Goal: Task Accomplishment & Management: Complete application form

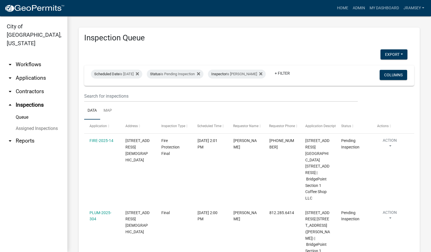
scroll to position [99, 0]
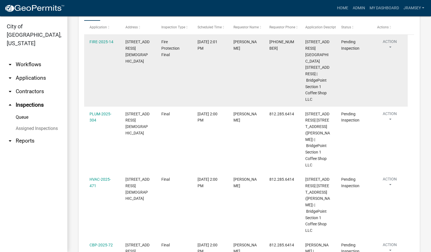
click at [116, 68] on datatable-body-cell "FIRE-2025-14" at bounding box center [102, 71] width 36 height 72
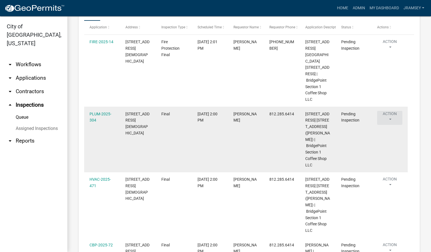
click at [391, 111] on button "Action" at bounding box center [389, 118] width 25 height 14
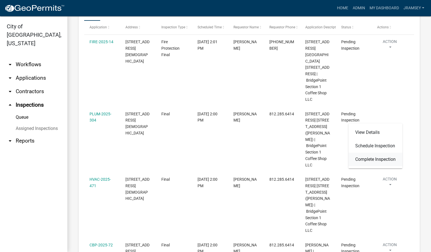
click at [374, 157] on link "Complete Inspection" at bounding box center [375, 159] width 54 height 13
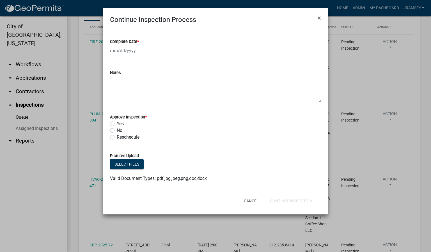
click at [121, 51] on div at bounding box center [135, 50] width 51 height 11
select select "9"
select select "2025"
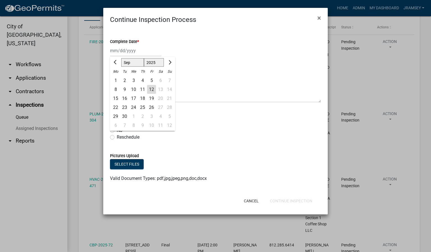
click at [153, 89] on div "12" at bounding box center [151, 89] width 9 height 9
type input "[DATE]"
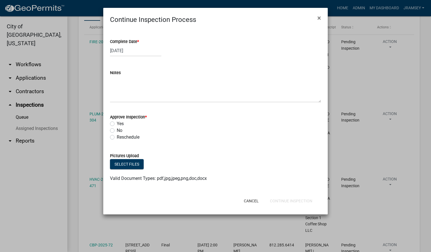
click at [117, 124] on label "Yes" at bounding box center [120, 123] width 7 height 7
click at [117, 124] on input "Yes" at bounding box center [119, 122] width 4 height 4
radio input "true"
click at [285, 202] on button "Continue Inspection" at bounding box center [290, 201] width 51 height 10
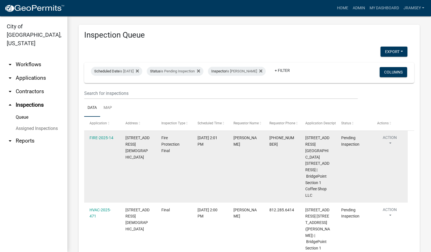
scroll to position [0, 0]
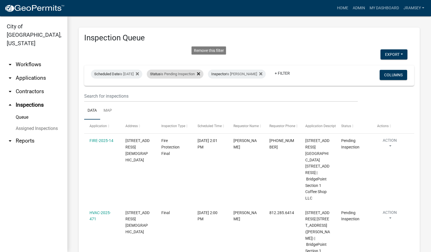
click at [200, 72] on icon at bounding box center [198, 73] width 3 height 3
select select "2: 50"
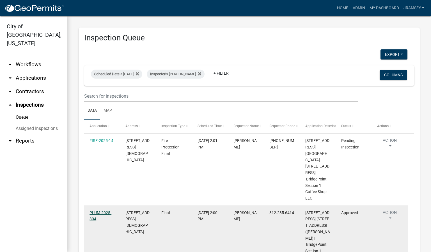
click at [104, 210] on link "PLUM-2025-304" at bounding box center [100, 215] width 22 height 11
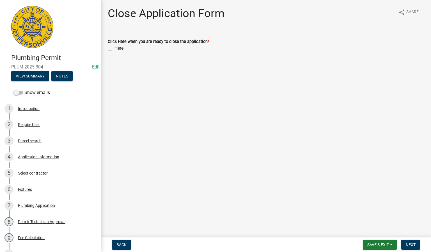
click at [114, 49] on label "Here" at bounding box center [118, 48] width 9 height 7
click at [114, 49] on input "Here" at bounding box center [116, 47] width 4 height 4
checkbox input "true"
click at [406, 245] on span "Next" at bounding box center [410, 244] width 10 height 4
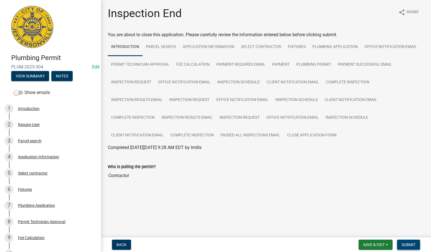
click at [406, 246] on span "Submit" at bounding box center [408, 244] width 14 height 4
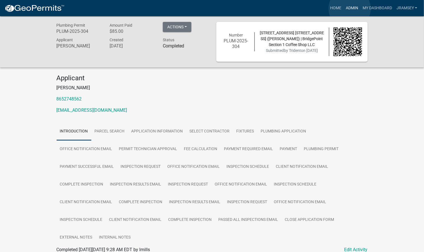
click at [350, 9] on link "Admin" at bounding box center [352, 8] width 17 height 11
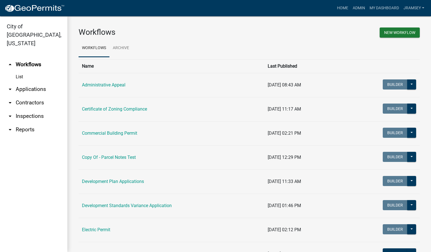
click at [36, 109] on link "arrow_drop_down Inspections" at bounding box center [33, 115] width 67 height 13
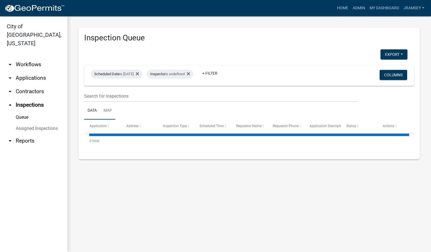
select select "2: 50"
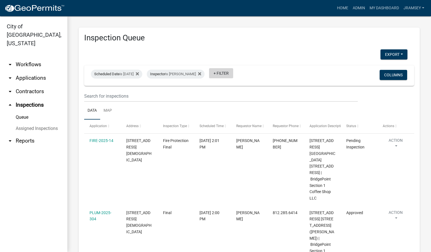
click at [227, 74] on link "+ Filter" at bounding box center [221, 73] width 24 height 10
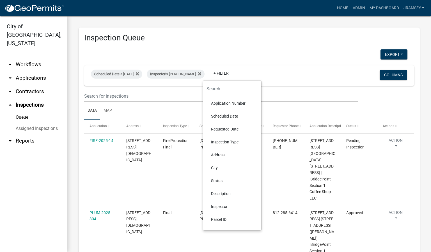
click at [218, 181] on li "Status" at bounding box center [231, 180] width 51 height 13
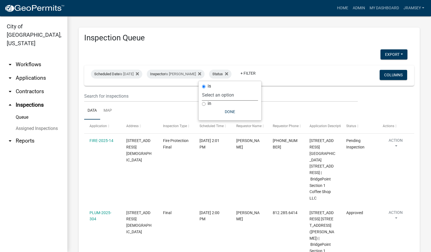
click at [221, 95] on select "Select an option Pending Schedule Pending Inspection Approved Denied Deleted Vo…" at bounding box center [230, 94] width 56 height 11
select select "1"
click at [220, 89] on select "Select an option Pending Schedule Pending Inspection Approved Denied Deleted Vo…" at bounding box center [230, 94] width 56 height 11
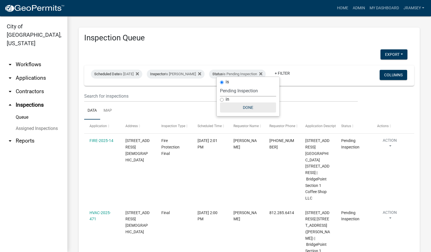
click at [246, 110] on button "Done" at bounding box center [248, 107] width 56 height 10
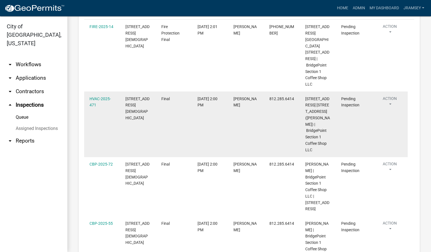
scroll to position [126, 0]
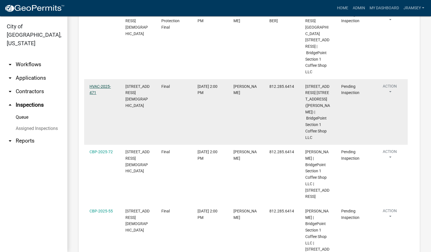
click at [100, 84] on link "HVAC-2025-471" at bounding box center [99, 89] width 21 height 11
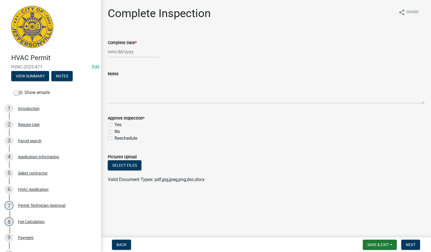
click at [124, 53] on div at bounding box center [133, 51] width 51 height 11
select select "9"
select select "2025"
click at [150, 90] on div "12" at bounding box center [149, 90] width 9 height 9
type input "[DATE]"
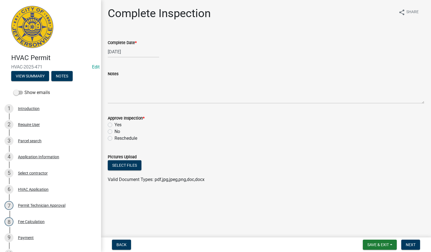
click at [114, 123] on label "Yes" at bounding box center [117, 124] width 7 height 7
click at [114, 123] on input "Yes" at bounding box center [116, 123] width 4 height 4
radio input "true"
click at [413, 244] on span "Next" at bounding box center [410, 244] width 10 height 4
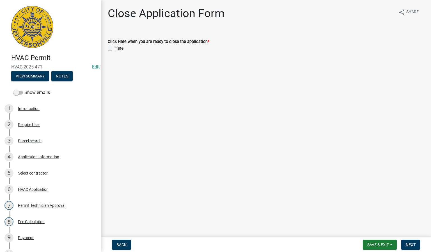
click at [114, 49] on label "Here" at bounding box center [118, 48] width 9 height 7
click at [114, 49] on input "Here" at bounding box center [116, 47] width 4 height 4
checkbox input "true"
click at [412, 246] on span "Next" at bounding box center [410, 244] width 10 height 4
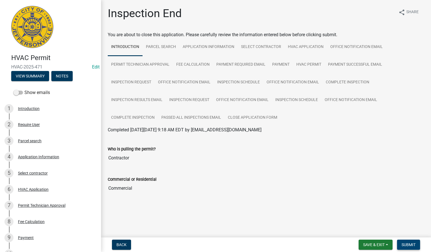
click at [410, 243] on span "Submit" at bounding box center [408, 244] width 14 height 4
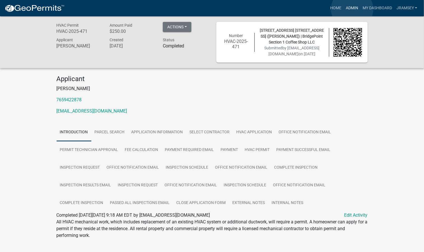
click at [352, 9] on link "Admin" at bounding box center [352, 8] width 17 height 11
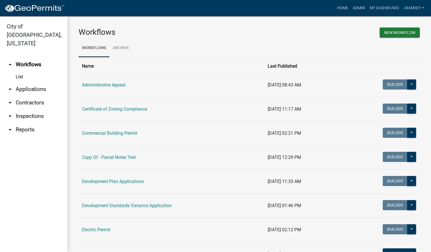
click at [40, 109] on link "arrow_drop_down Inspections" at bounding box center [33, 115] width 67 height 13
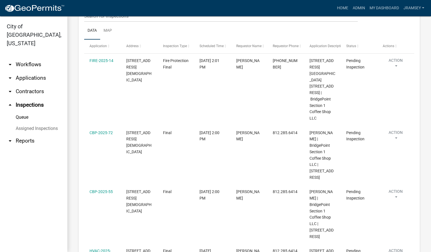
scroll to position [84, 0]
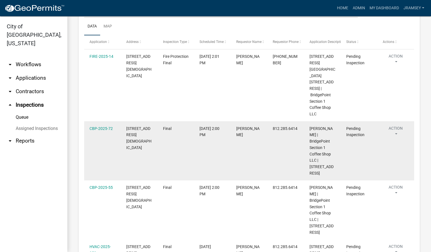
click at [392, 127] on button "Action" at bounding box center [395, 132] width 26 height 14
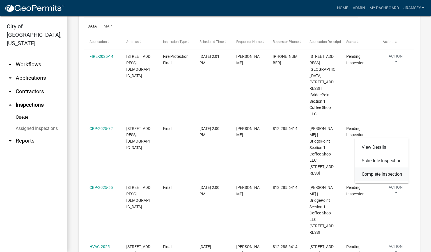
click at [374, 172] on link "Complete Inspection" at bounding box center [382, 173] width 54 height 13
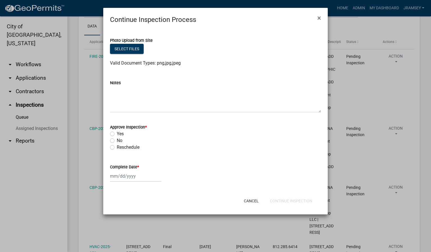
click at [117, 139] on label "No" at bounding box center [120, 140] width 6 height 7
click at [117, 139] on input "No" at bounding box center [119, 139] width 4 height 4
radio input "true"
click at [122, 176] on div at bounding box center [135, 175] width 51 height 11
select select "9"
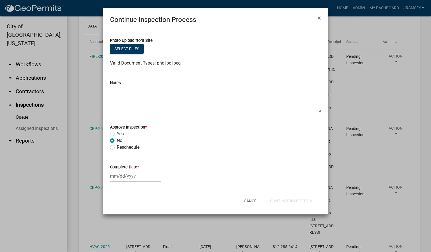
select select "2025"
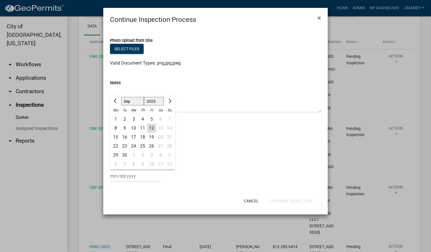
click at [152, 128] on div "12" at bounding box center [151, 128] width 9 height 9
type input "[DATE]"
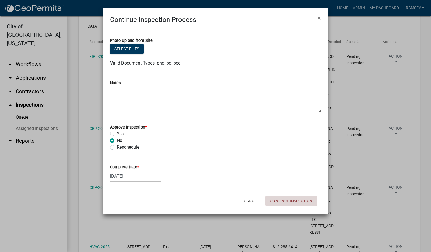
click at [285, 200] on button "Continue Inspection" at bounding box center [290, 201] width 51 height 10
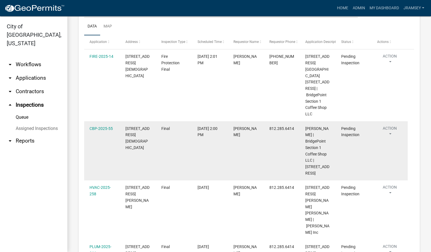
click at [390, 128] on button "Action" at bounding box center [389, 132] width 25 height 14
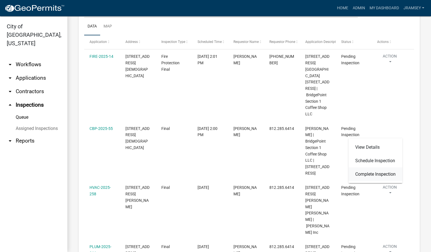
click at [377, 172] on link "Complete Inspection" at bounding box center [375, 173] width 54 height 13
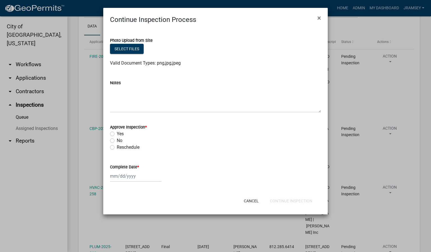
click at [117, 140] on label "No" at bounding box center [120, 140] width 6 height 7
click at [117, 140] on input "No" at bounding box center [119, 139] width 4 height 4
radio input "true"
select select "9"
select select "2025"
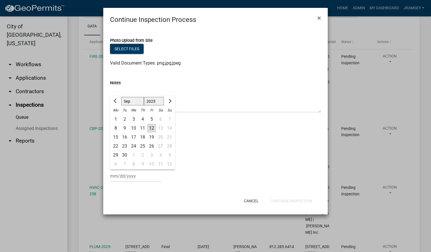
click at [117, 179] on div "[PERSON_NAME] Feb Mar Apr [PERSON_NAME][DATE] Oct Nov [DATE] 1526 1527 1528 152…" at bounding box center [135, 175] width 51 height 11
click at [149, 129] on div "12" at bounding box center [151, 128] width 9 height 9
type input "[DATE]"
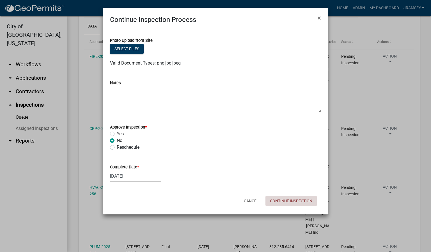
click at [284, 200] on button "Continue Inspection" at bounding box center [290, 201] width 51 height 10
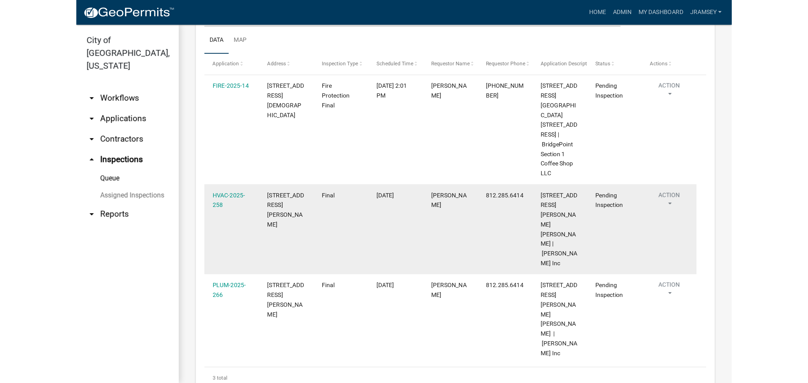
scroll to position [70, 0]
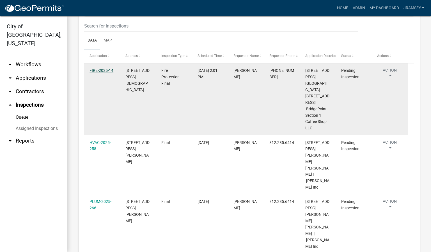
click at [105, 73] on link "FIRE-2025-14" at bounding box center [101, 70] width 24 height 4
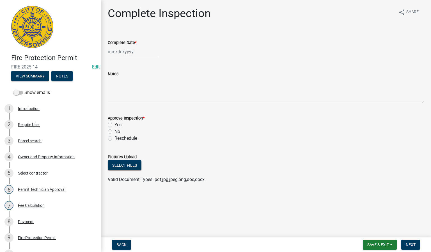
select select "9"
select select "2025"
click at [116, 55] on div "[PERSON_NAME] Feb Mar Apr [PERSON_NAME][DATE] Oct Nov [DATE] 1526 1527 1528 152…" at bounding box center [133, 51] width 51 height 11
click at [151, 93] on div "12" at bounding box center [149, 90] width 9 height 9
type input "[DATE]"
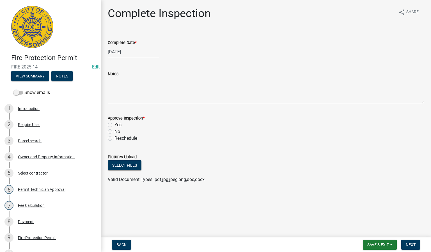
click at [114, 124] on label "Yes" at bounding box center [117, 124] width 7 height 7
click at [114, 124] on input "Yes" at bounding box center [116, 123] width 4 height 4
radio input "true"
click at [411, 245] on span "Next" at bounding box center [410, 244] width 10 height 4
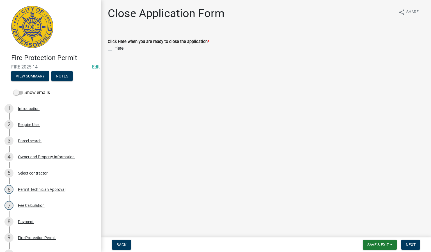
click at [114, 48] on label "Here" at bounding box center [118, 48] width 9 height 7
click at [114, 48] on input "Here" at bounding box center [116, 47] width 4 height 4
checkbox input "true"
click at [406, 243] on span "Next" at bounding box center [410, 244] width 10 height 4
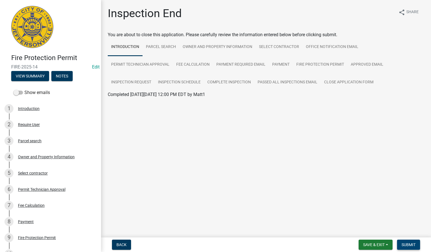
click at [407, 246] on span "Submit" at bounding box center [408, 244] width 14 height 4
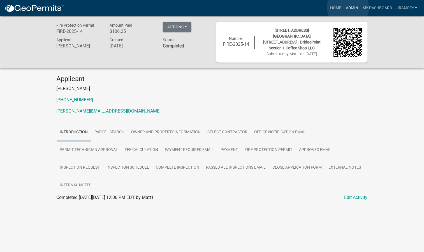
click at [348, 8] on link "Admin" at bounding box center [352, 8] width 17 height 11
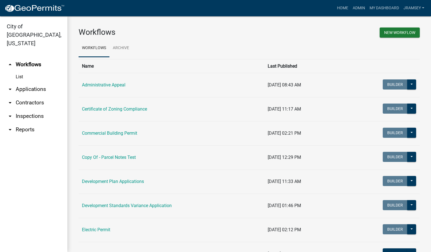
click at [36, 109] on link "arrow_drop_down Inspections" at bounding box center [33, 115] width 67 height 13
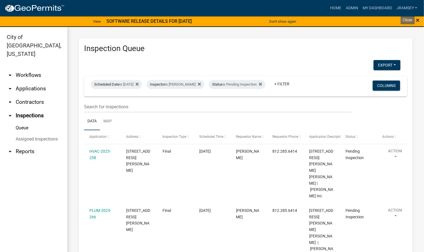
click at [418, 19] on span "×" at bounding box center [418, 20] width 4 height 8
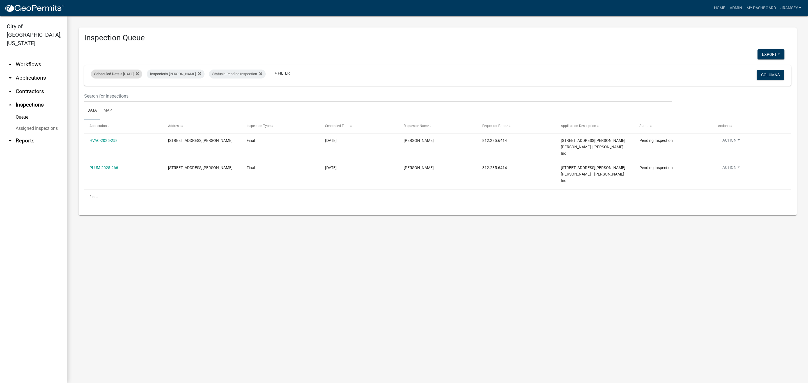
click at [137, 72] on div "Scheduled Date is [DATE] Remove this filter" at bounding box center [116, 74] width 51 height 9
click at [139, 91] on input "[DATE]" at bounding box center [121, 94] width 39 height 11
click at [138, 94] on input "[DATE]" at bounding box center [121, 94] width 39 height 11
type input "[DATE]"
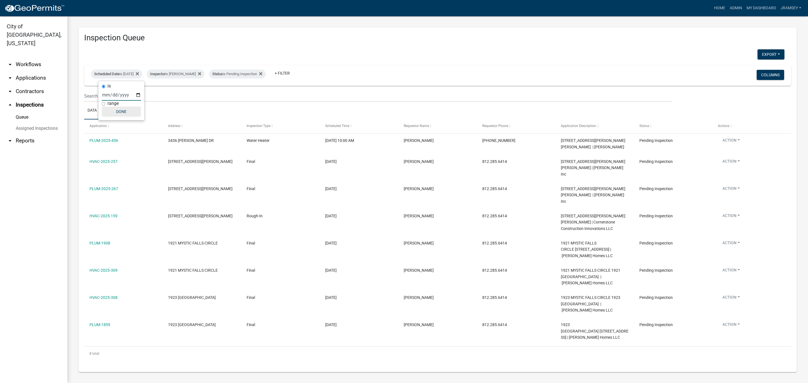
click at [120, 115] on button "Done" at bounding box center [121, 112] width 39 height 10
click at [194, 74] on div "Inspector is [PERSON_NAME]" at bounding box center [176, 74] width 58 height 9
click at [173, 98] on select "Select an option None [PERSON_NAME] [PERSON_NAME] [PERSON_NAME] [PERSON_NAME] […" at bounding box center [185, 100] width 56 height 11
click at [157, 95] on select "Select an option None [PERSON_NAME] [PERSON_NAME] [PERSON_NAME] [PERSON_NAME] […" at bounding box center [185, 100] width 56 height 11
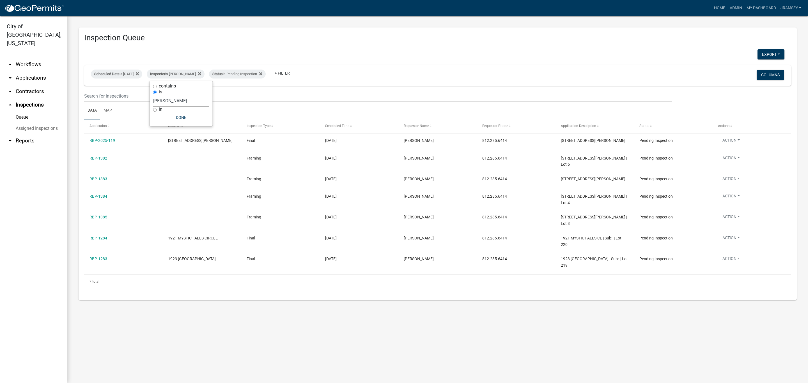
click at [174, 103] on select "Select an option None [PERSON_NAME] [PERSON_NAME] [PERSON_NAME] [PERSON_NAME] […" at bounding box center [181, 100] width 56 height 11
click at [156, 95] on select "Select an option None [PERSON_NAME] [PERSON_NAME] [PERSON_NAME] [PERSON_NAME] […" at bounding box center [181, 100] width 56 height 11
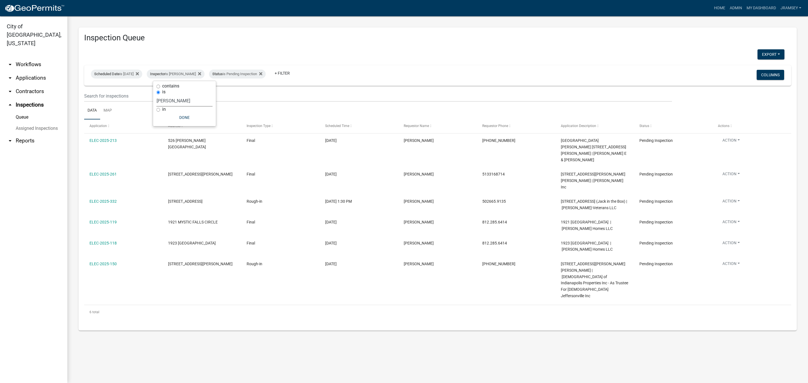
click at [182, 103] on select "Select an option None [PERSON_NAME] [PERSON_NAME] [PERSON_NAME] [PERSON_NAME] […" at bounding box center [184, 100] width 56 height 11
select select "13c97fbc-c819-4cee-844a-0db3d3c4db95"
click at [157, 95] on select "Select an option None [PERSON_NAME] [PERSON_NAME] [PERSON_NAME] [PERSON_NAME] […" at bounding box center [184, 100] width 56 height 11
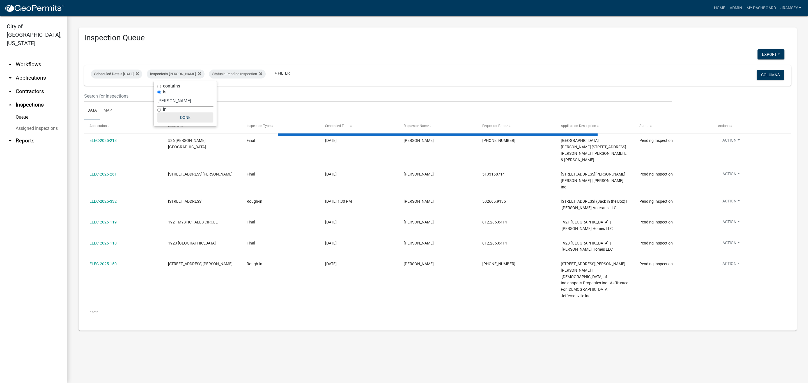
click at [187, 117] on button "Done" at bounding box center [185, 117] width 56 height 10
